Goal: Transaction & Acquisition: Purchase product/service

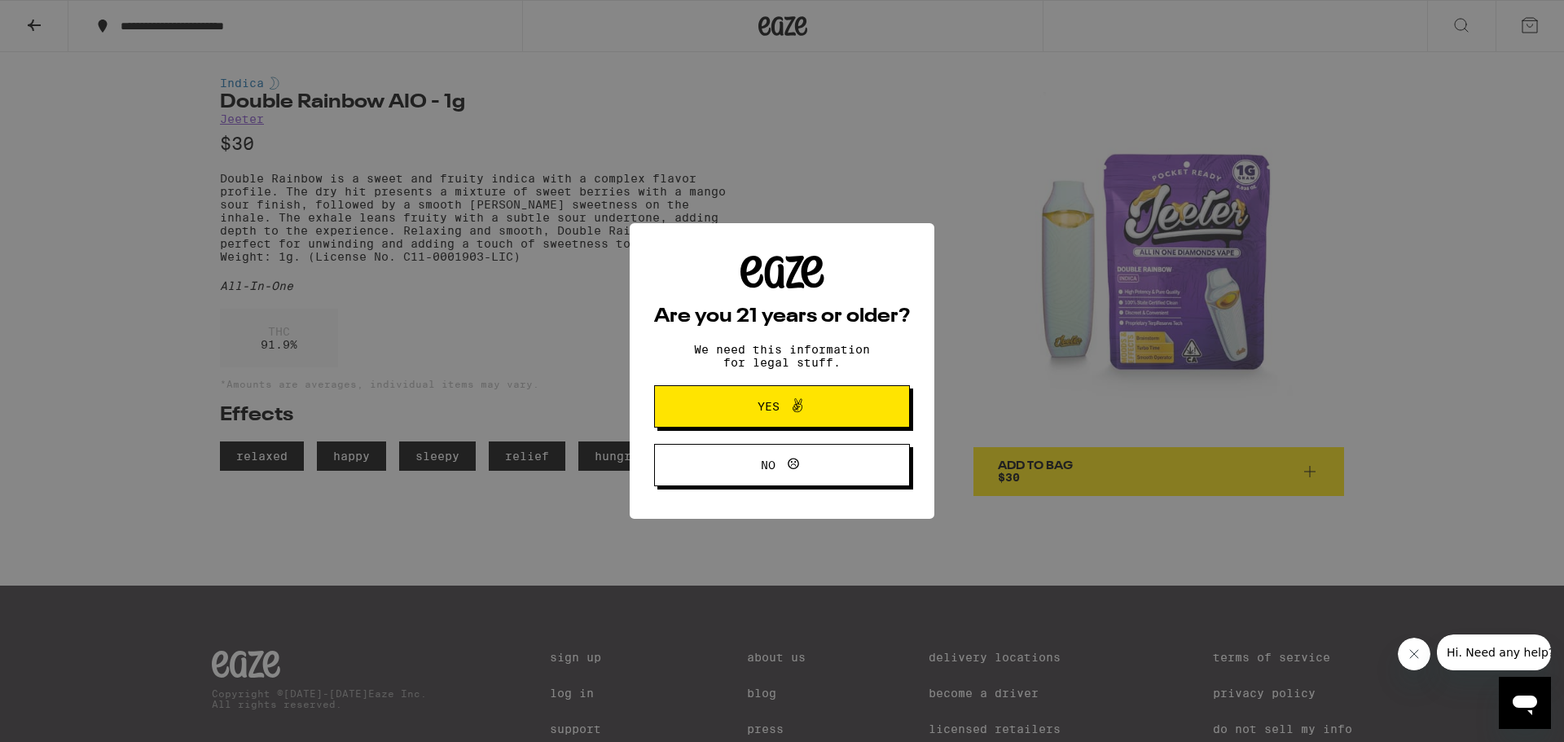
click at [847, 467] on button "No" at bounding box center [782, 465] width 256 height 42
click at [791, 468] on icon at bounding box center [793, 463] width 11 height 11
